Goal: Information Seeking & Learning: Compare options

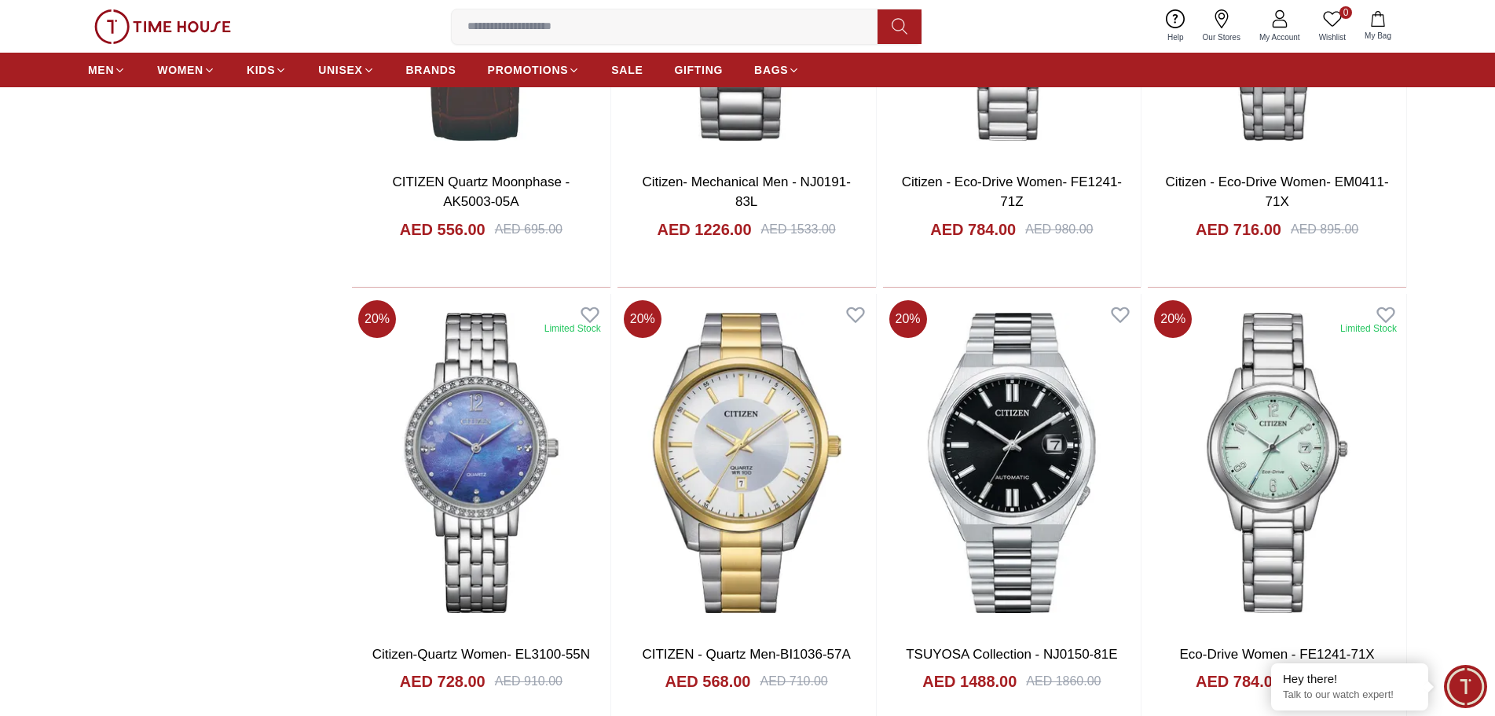
scroll to position [2749, 0]
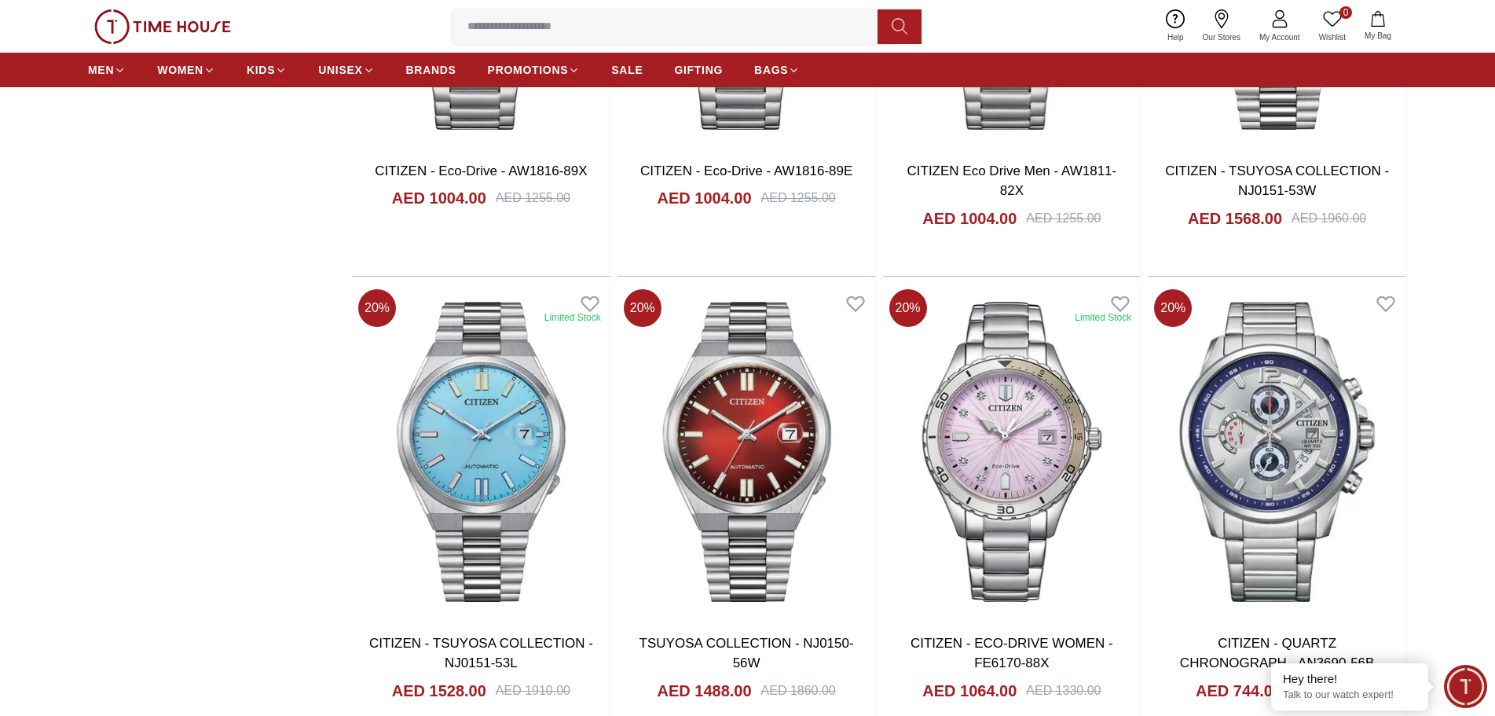
scroll to position [5185, 0]
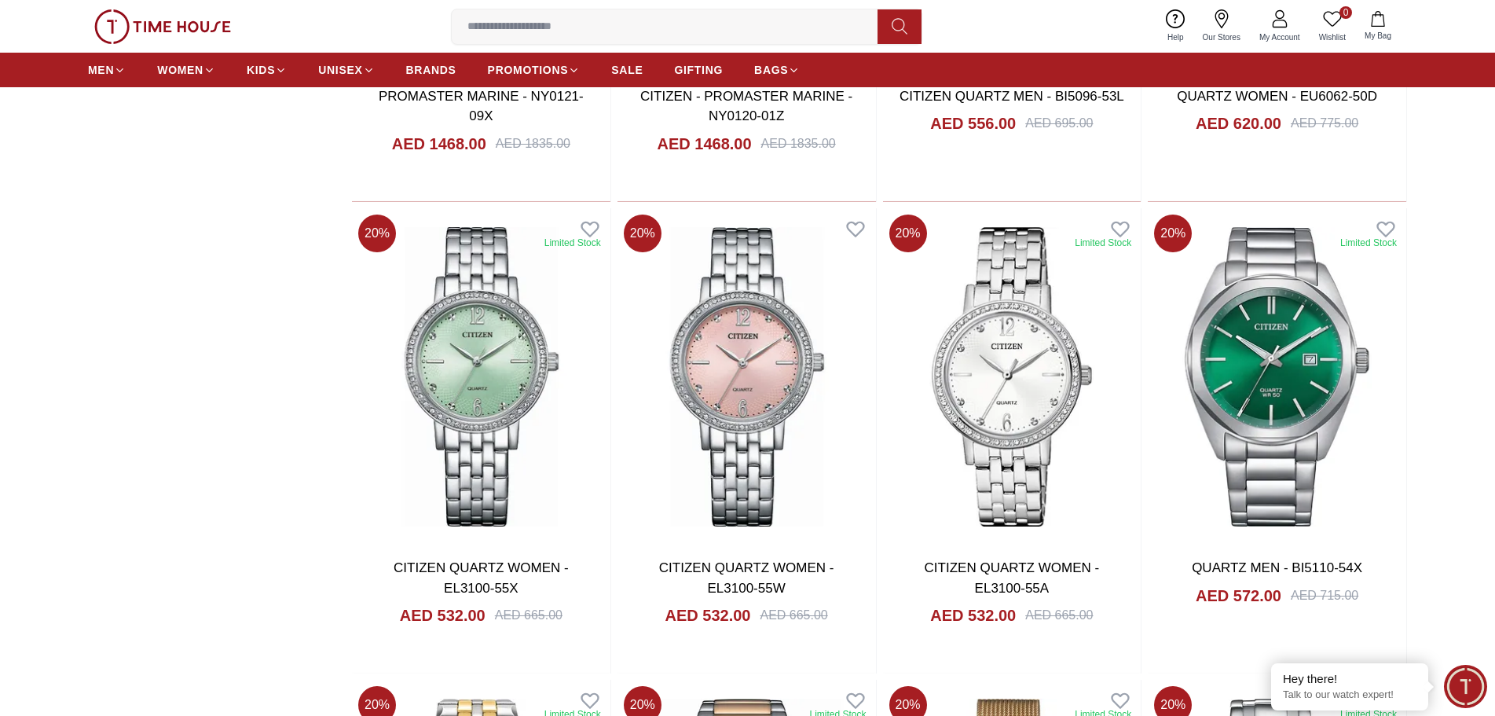
scroll to position [6020, 0]
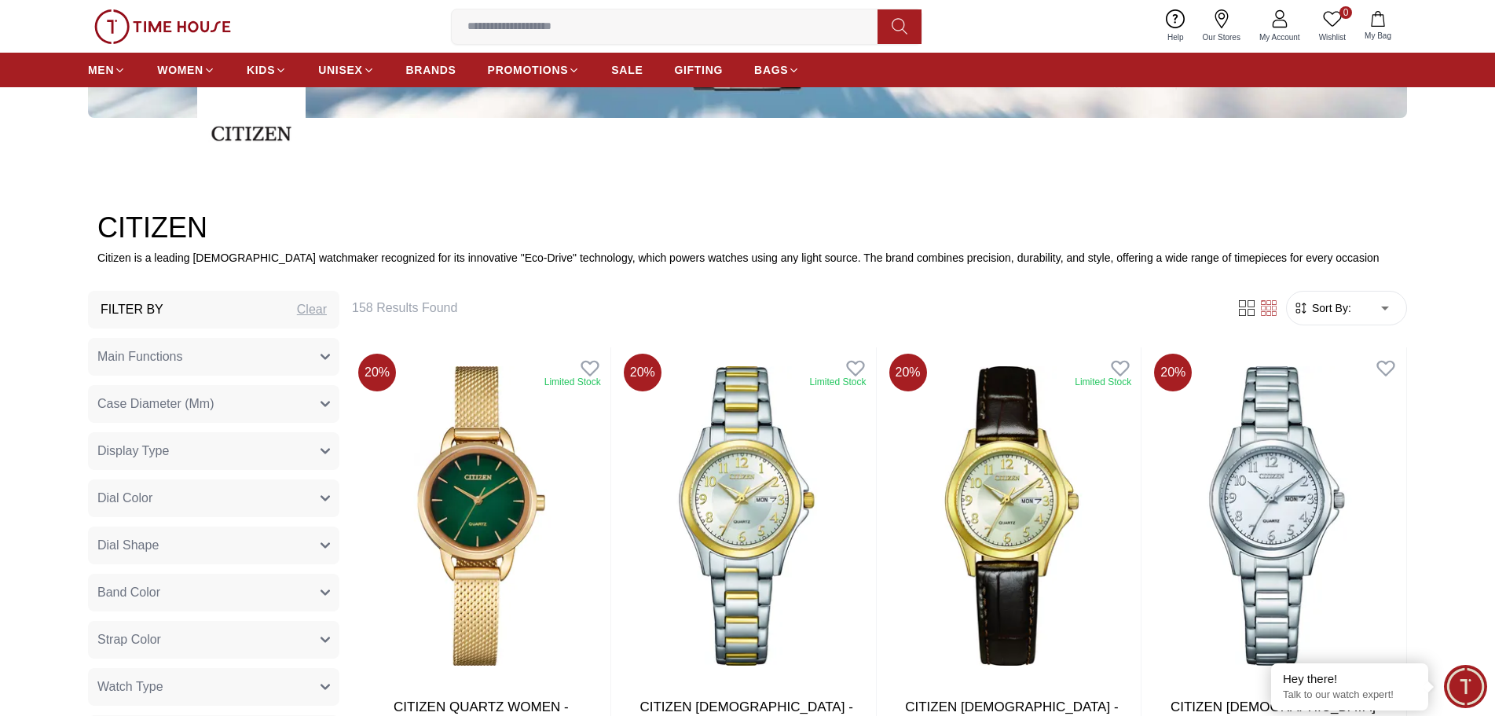
scroll to position [677, 0]
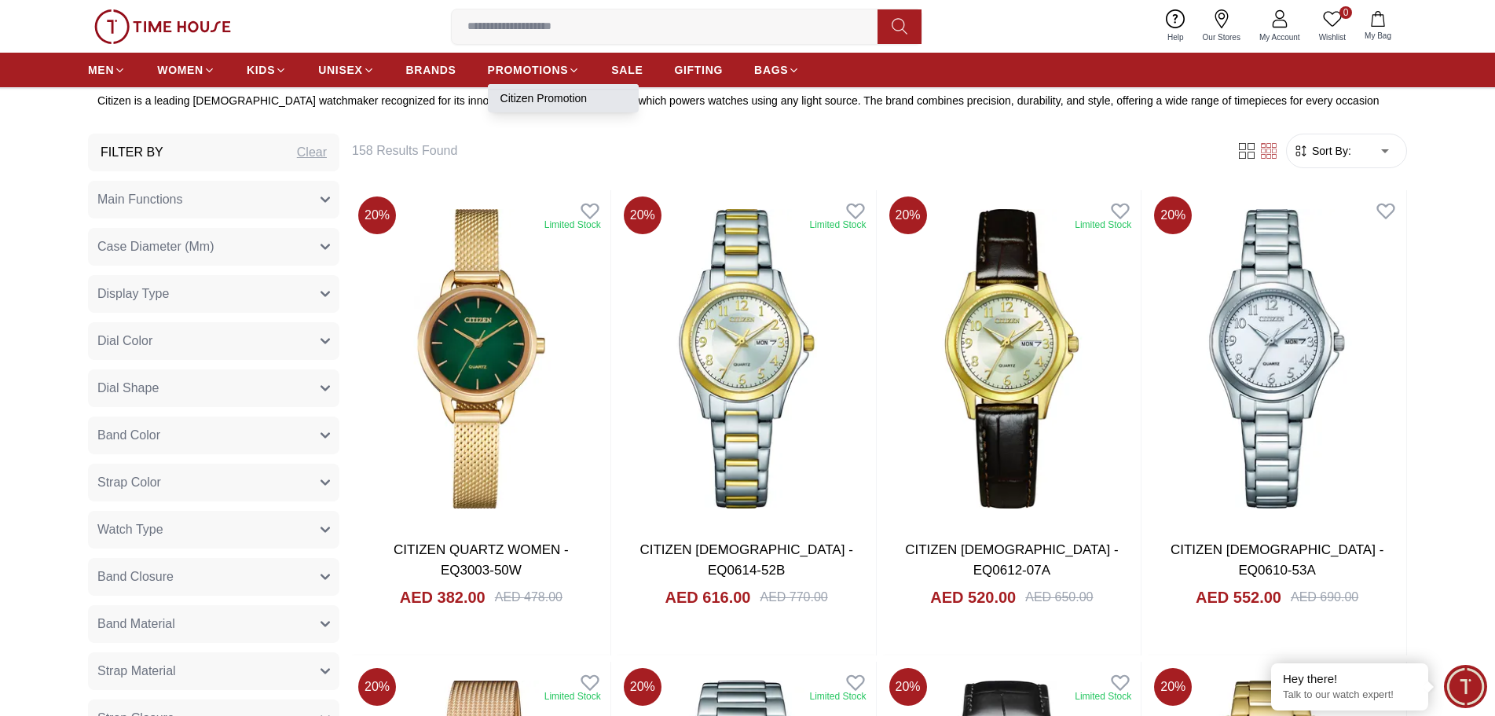
click at [540, 95] on link "Citizen Promotion" at bounding box center [563, 98] width 126 height 16
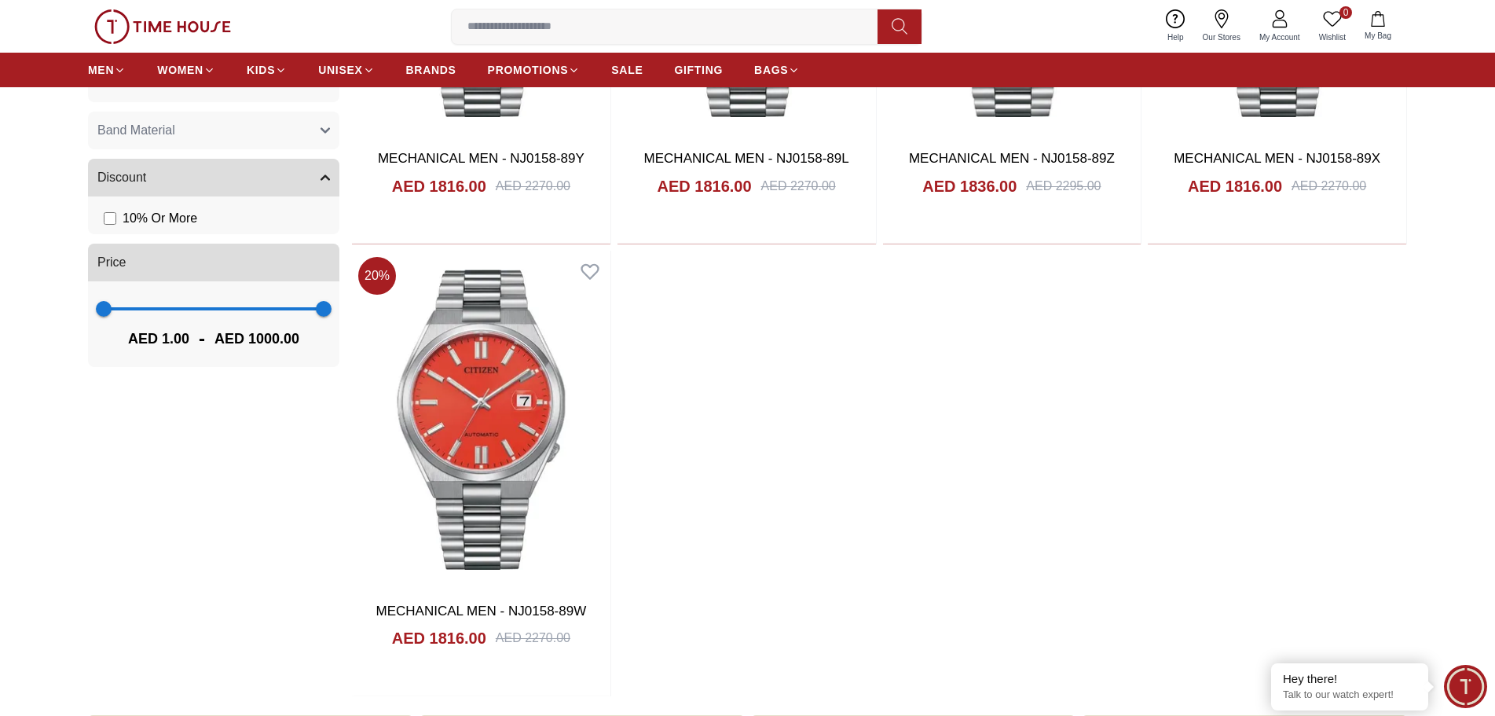
scroll to position [1021, 0]
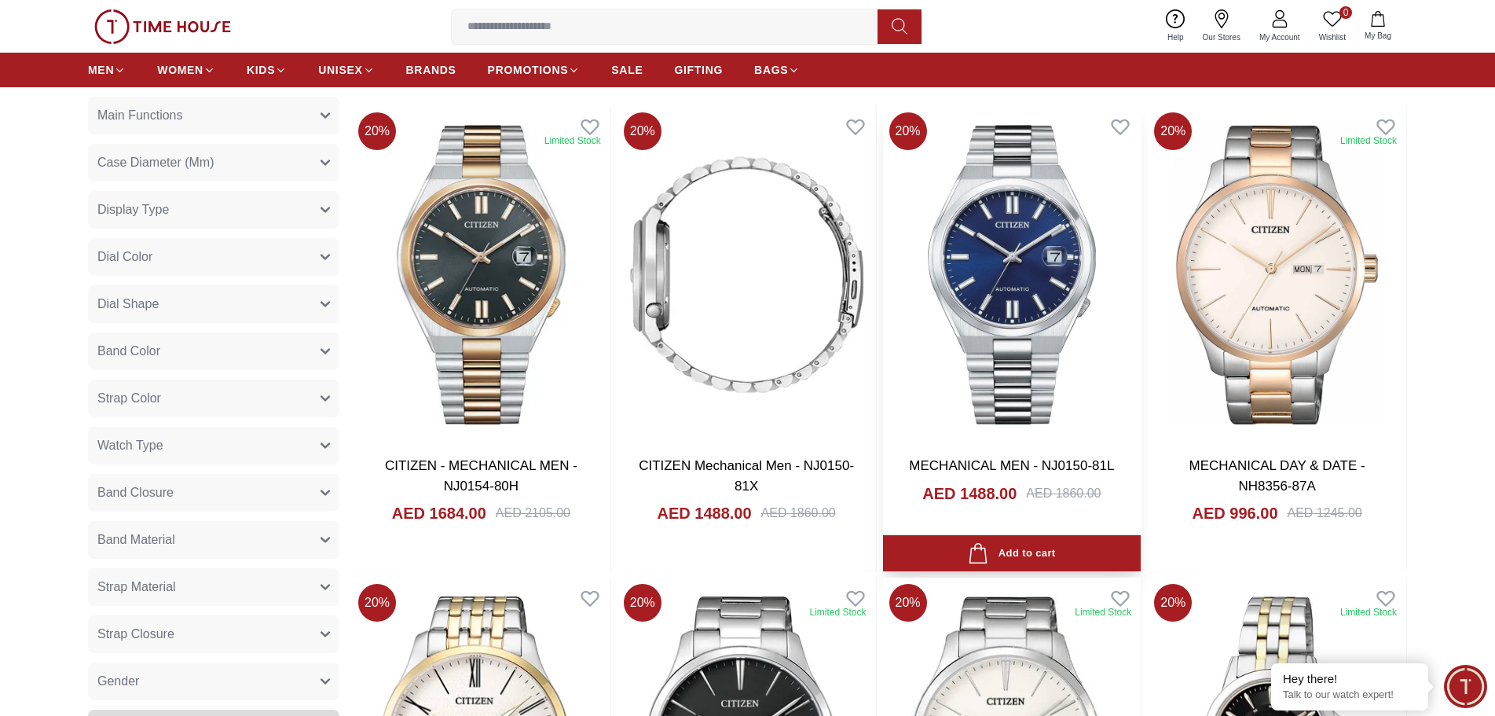
scroll to position [520, 0]
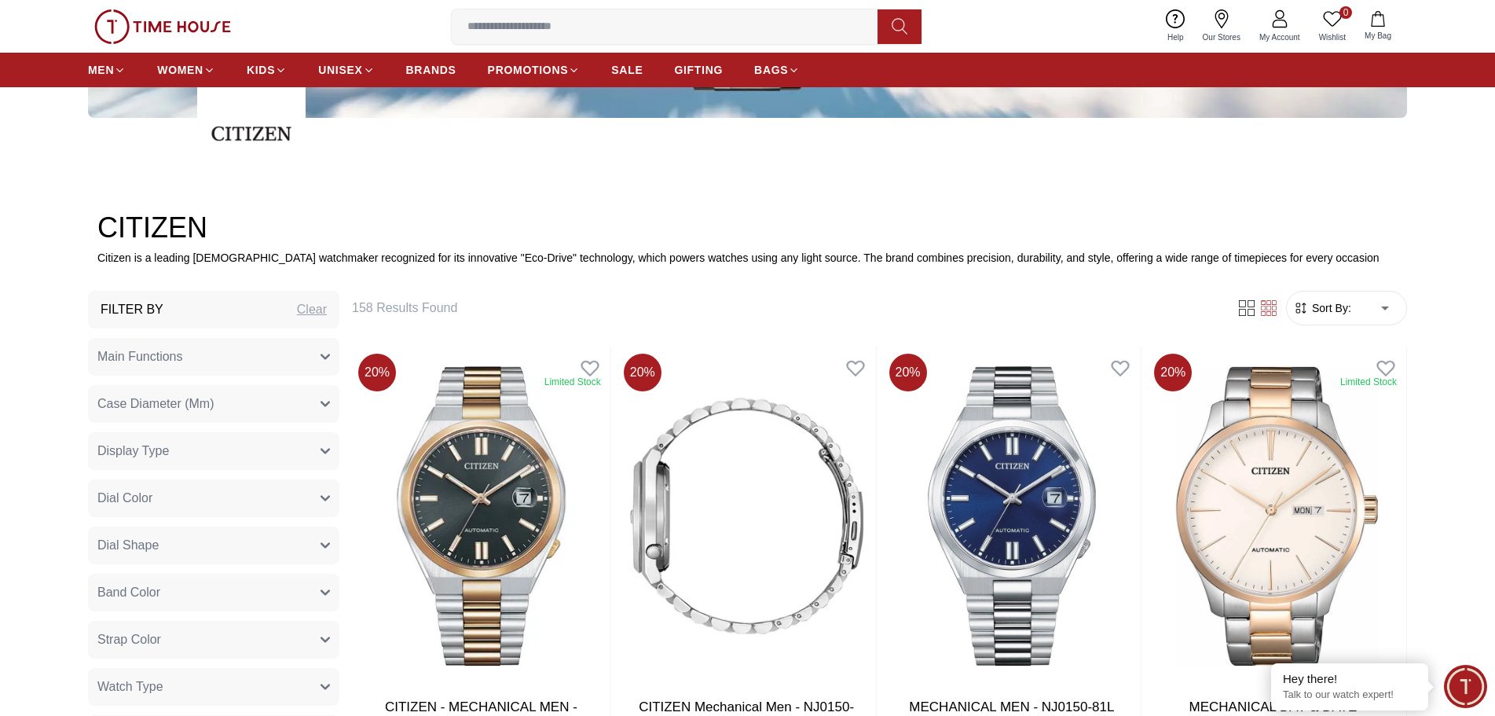
click at [1321, 314] on span "Sort By:" at bounding box center [1330, 308] width 42 height 16
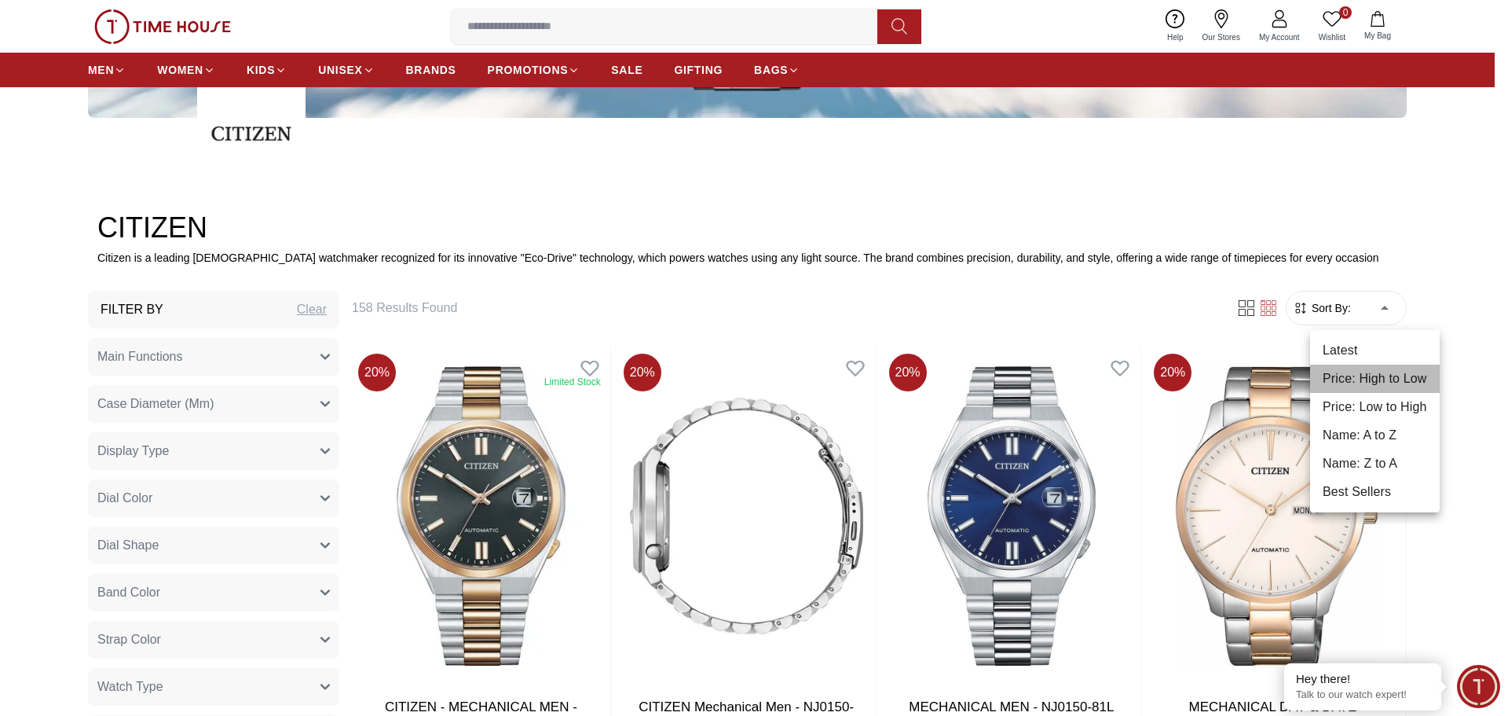
click at [1386, 371] on li "Price: High to Low" at bounding box center [1375, 378] width 130 height 28
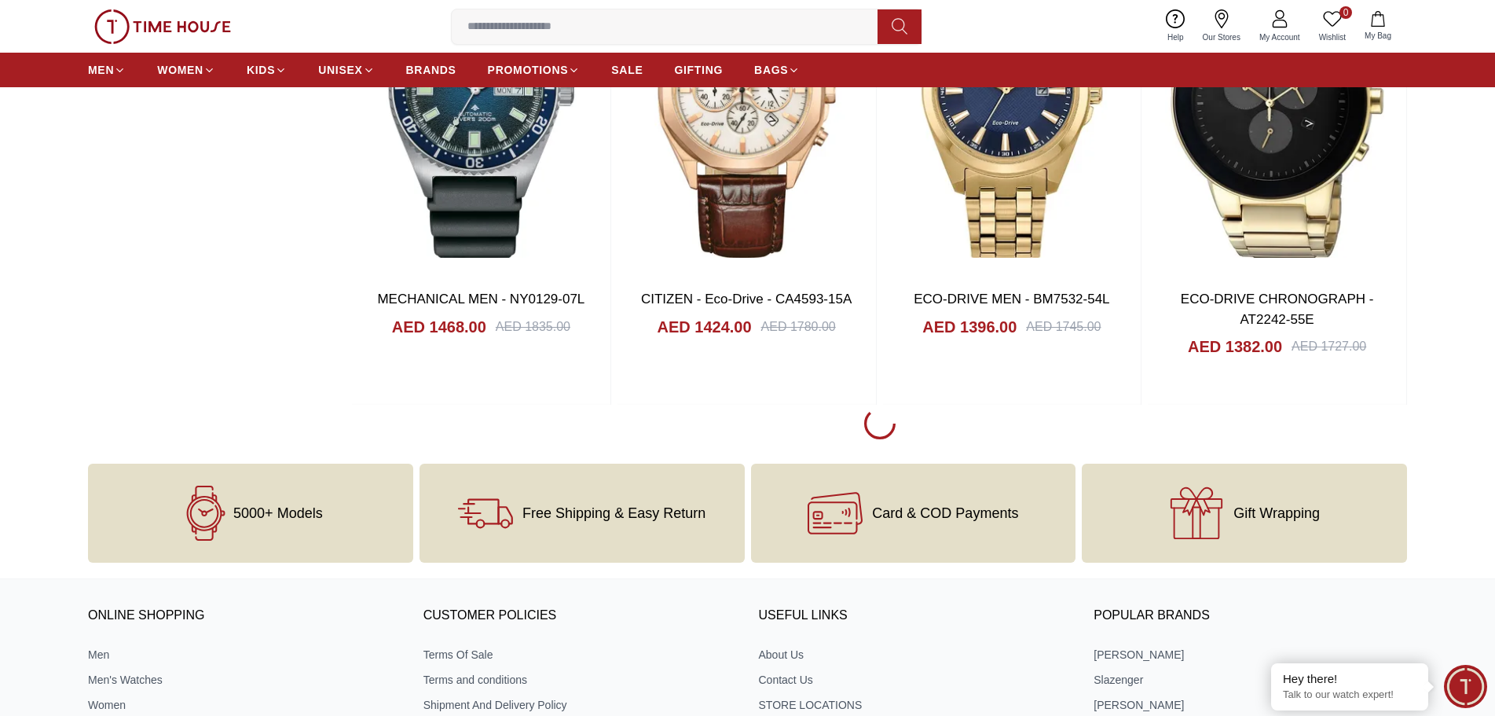
scroll to position [5312, 0]
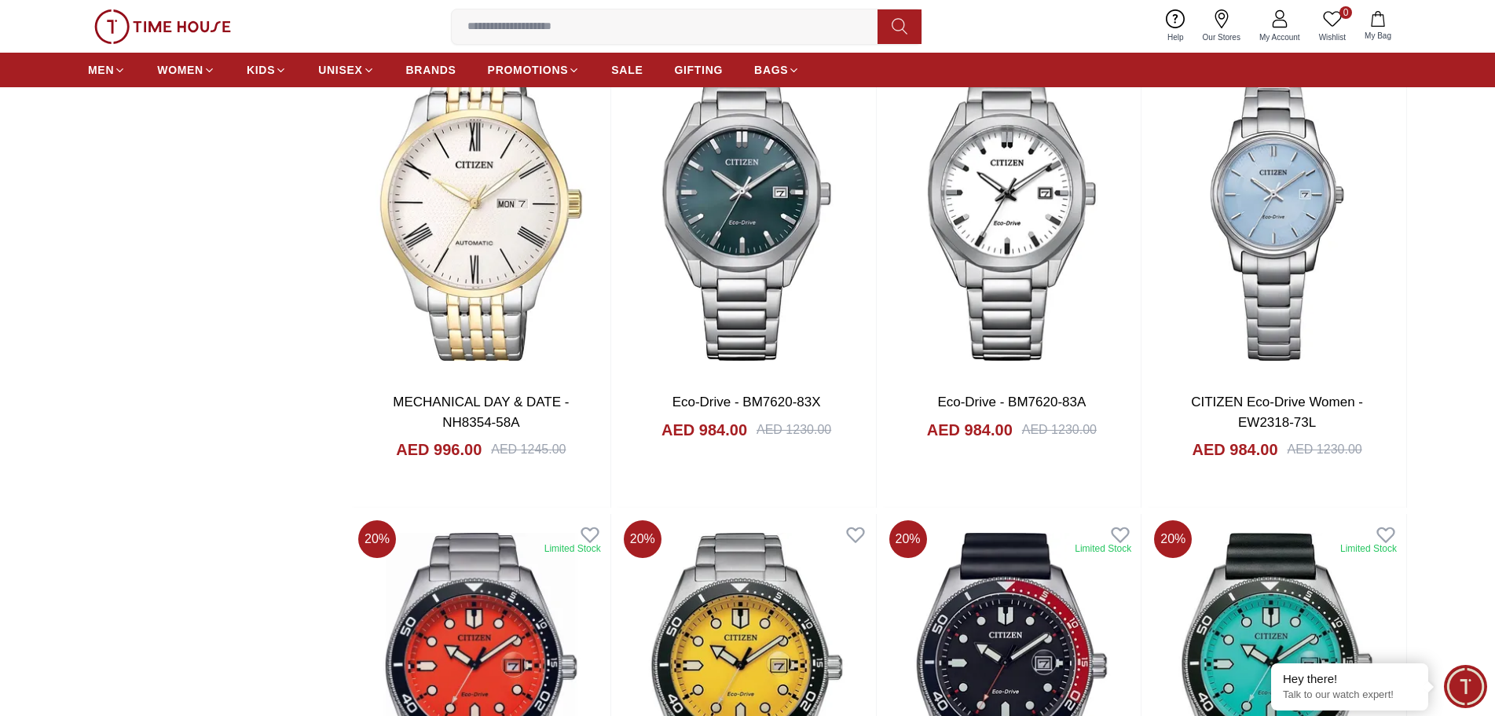
scroll to position [9004, 0]
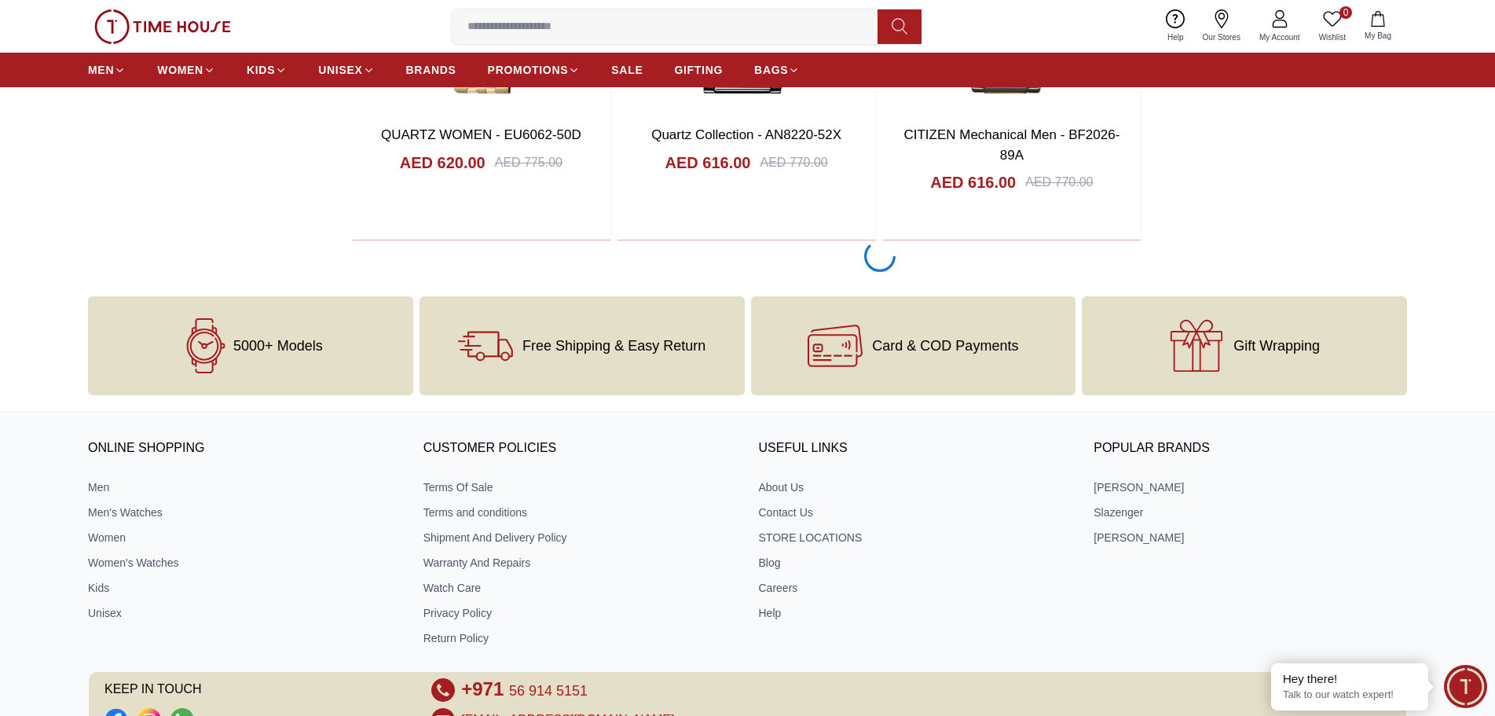
scroll to position [14660, 0]
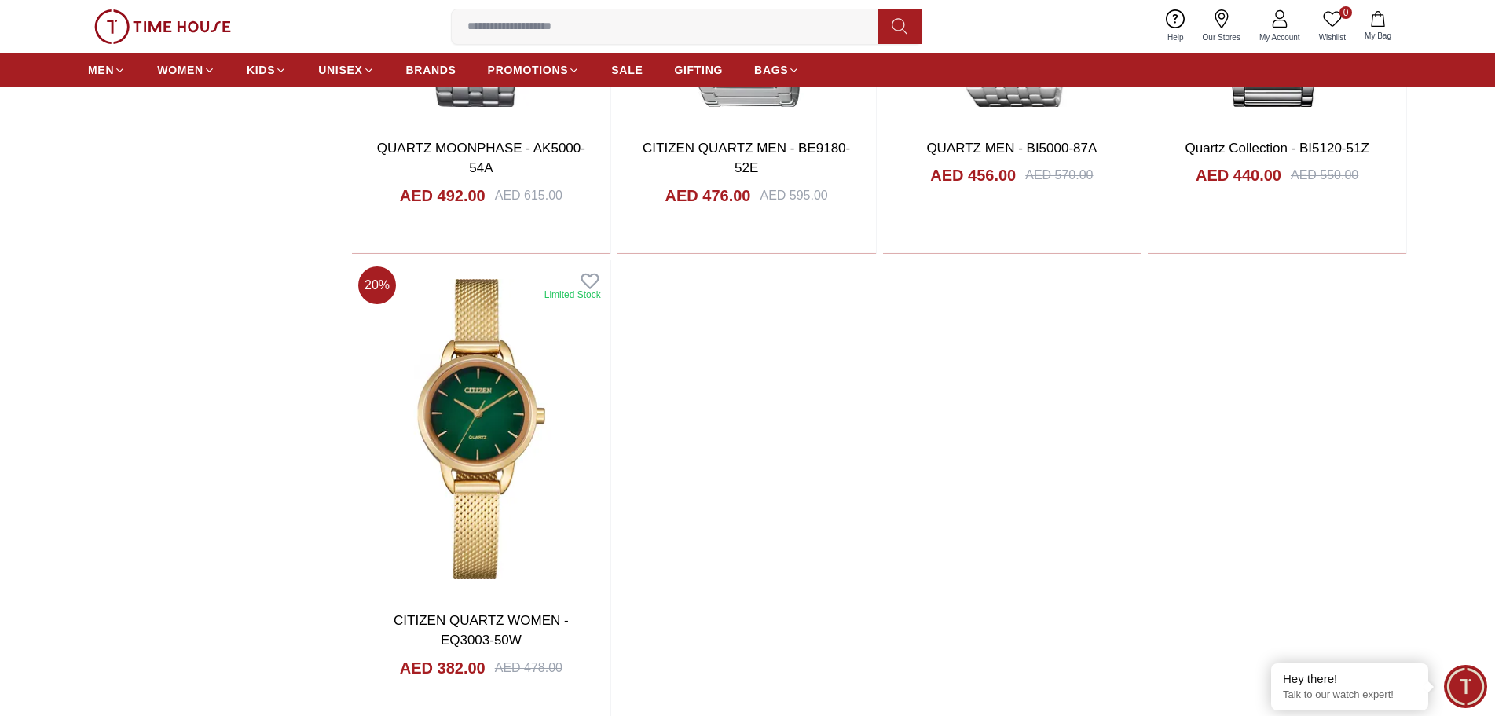
scroll to position [19059, 0]
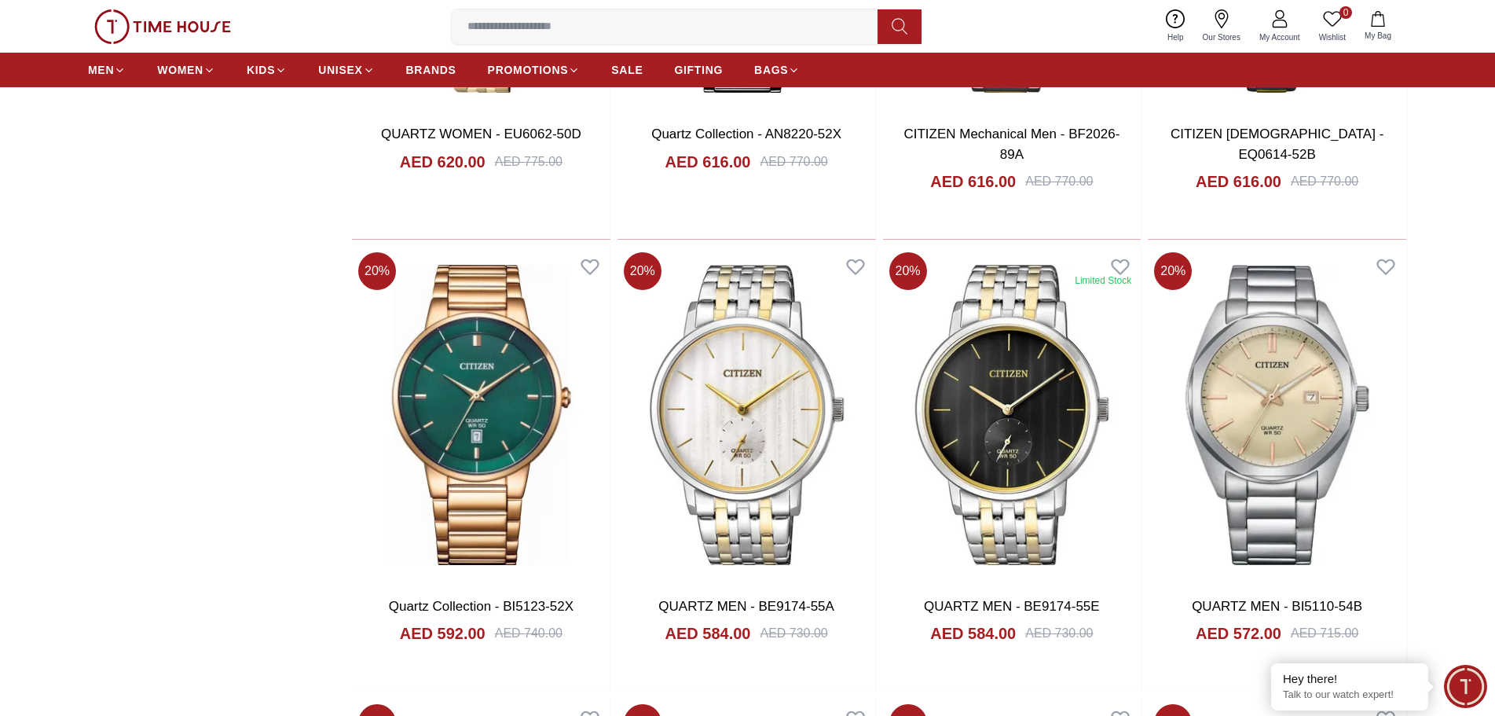
scroll to position [10104, 0]
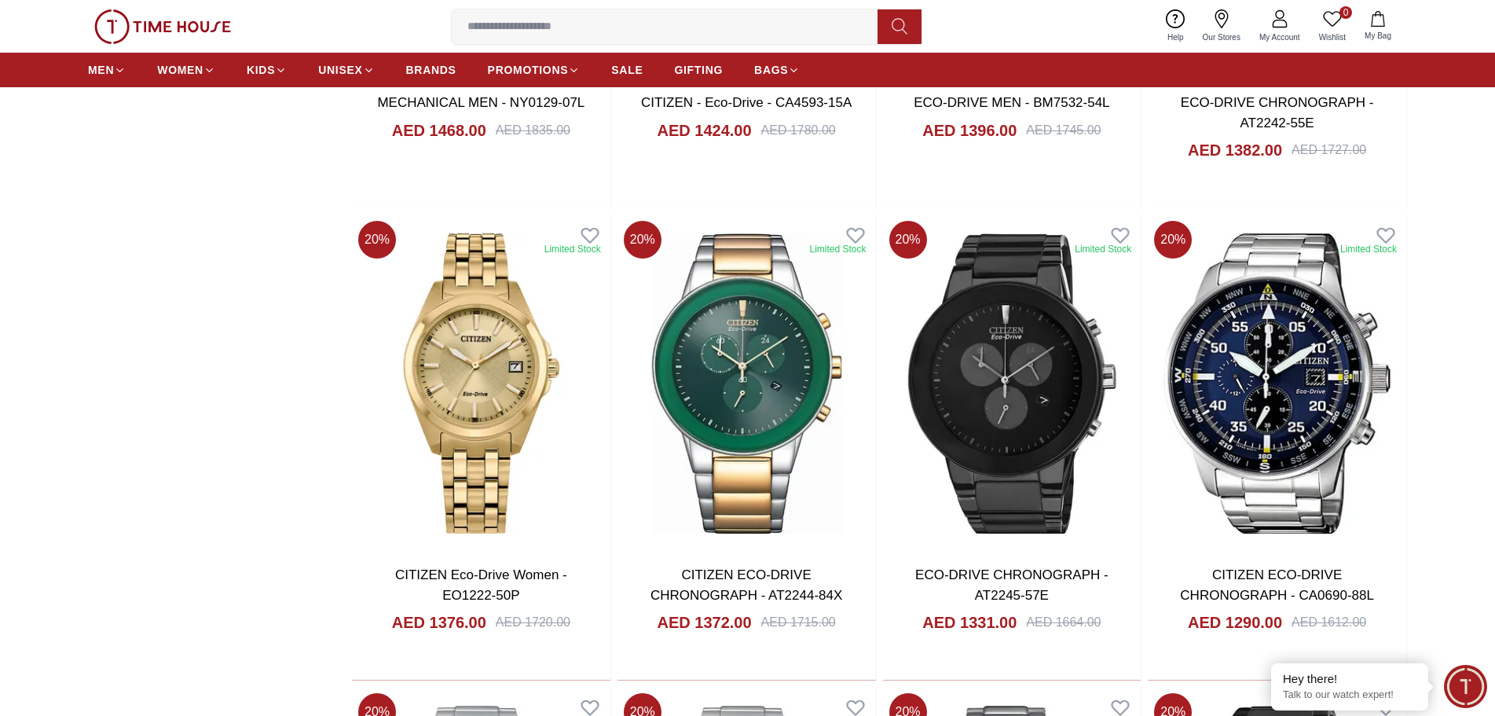
scroll to position [520, 0]
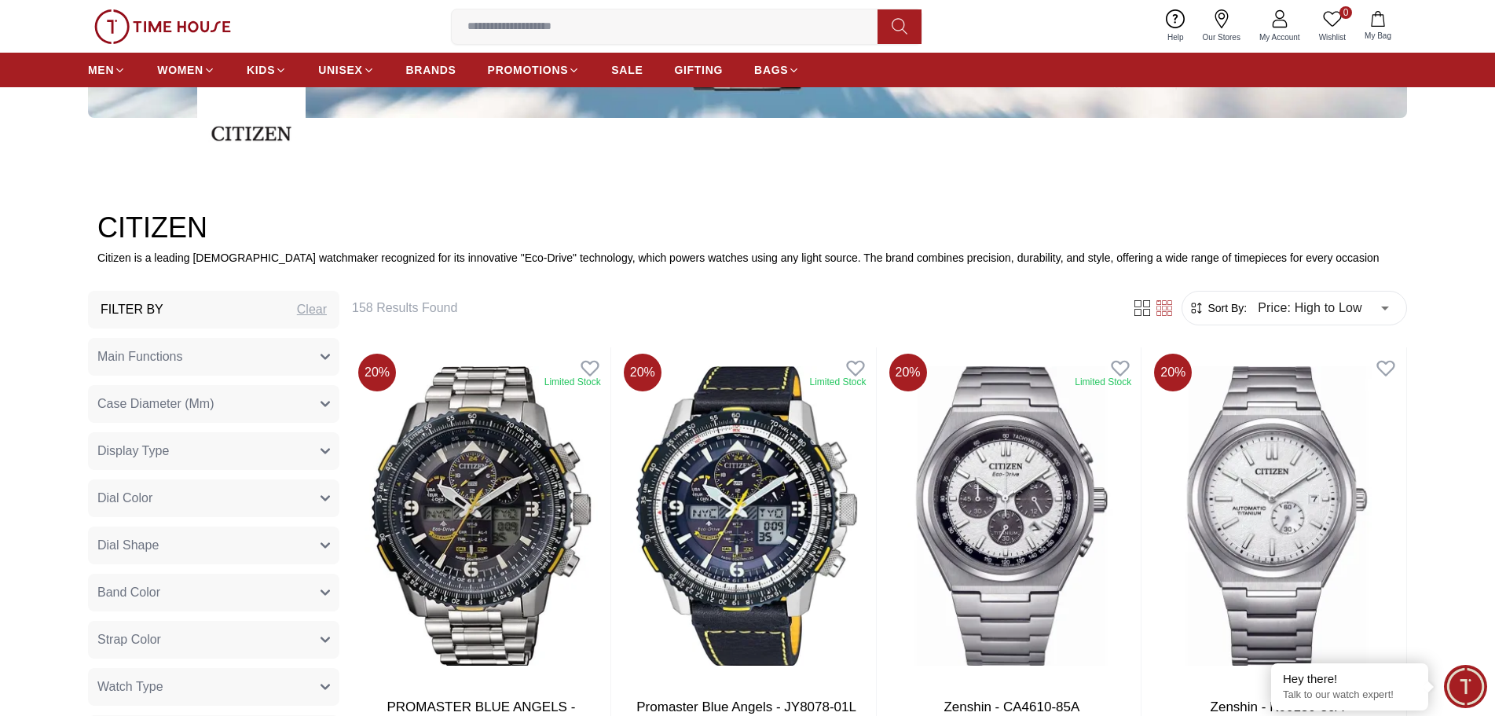
type input "******"
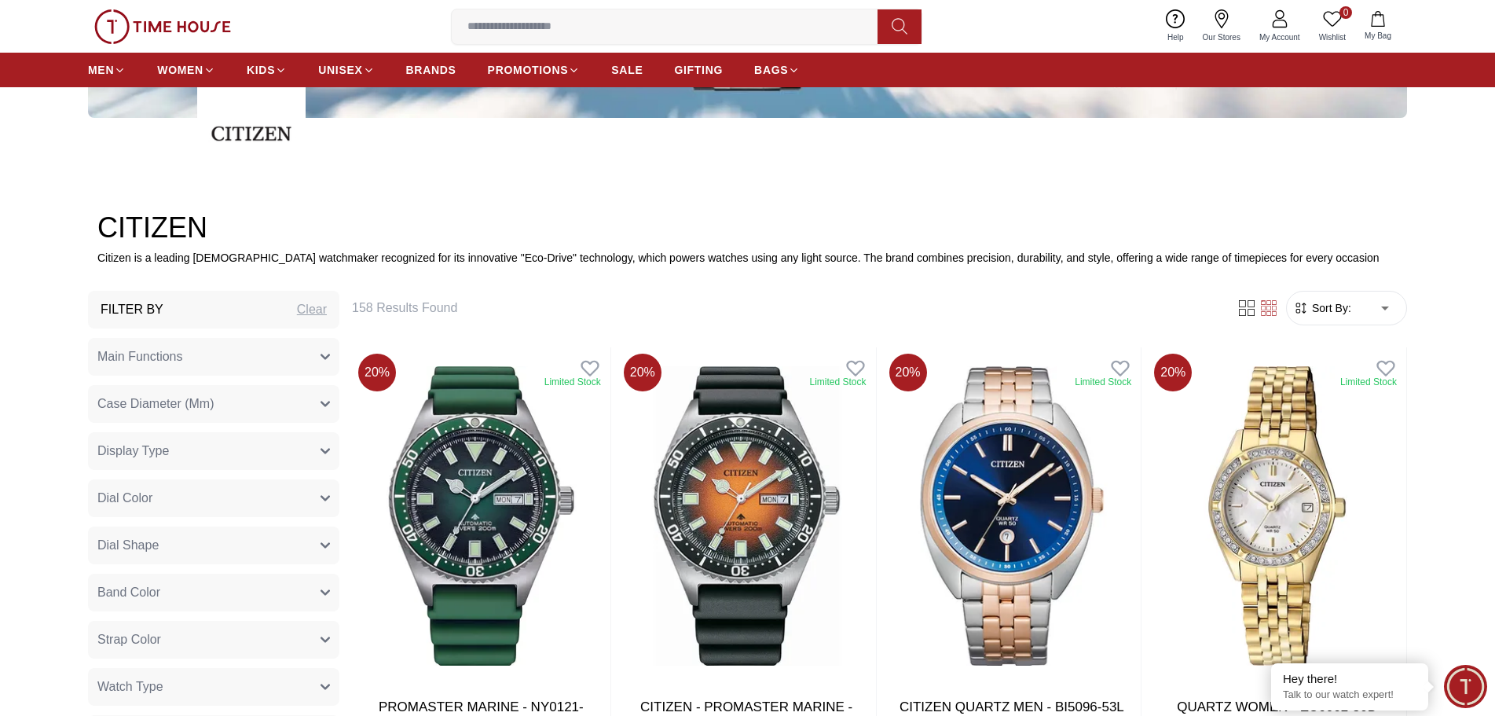
scroll to position [1605, 0]
